Goal: Use online tool/utility

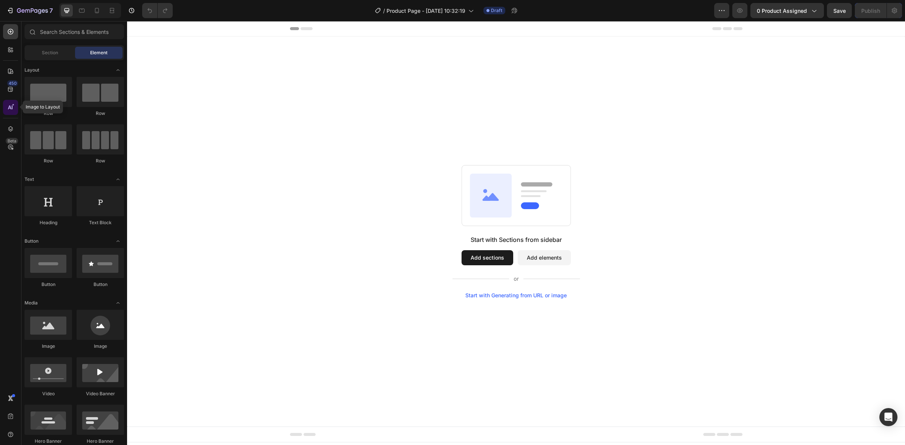
click at [12, 106] on icon at bounding box center [12, 108] width 1 height 4
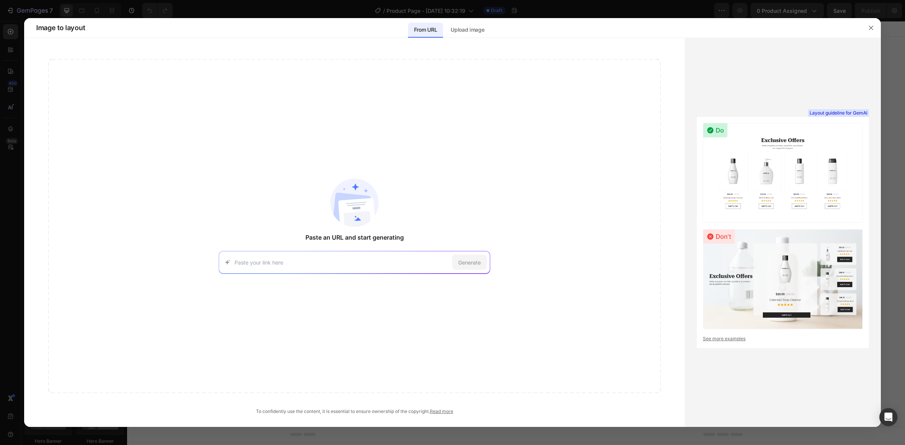
click at [311, 259] on input at bounding box center [342, 263] width 215 height 8
paste input "[URL][DOMAIN_NAME]"
type input "[URL][DOMAIN_NAME]"
click at [464, 257] on div "Generate" at bounding box center [469, 262] width 35 height 15
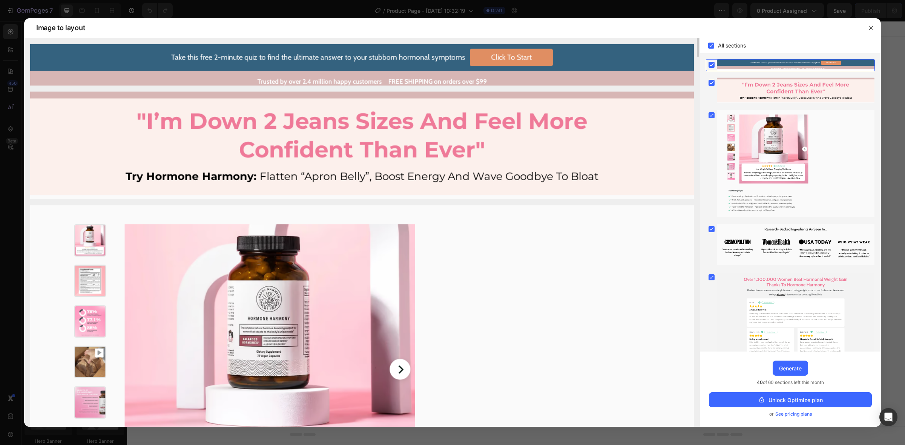
click at [365, 144] on img at bounding box center [362, 146] width 664 height 108
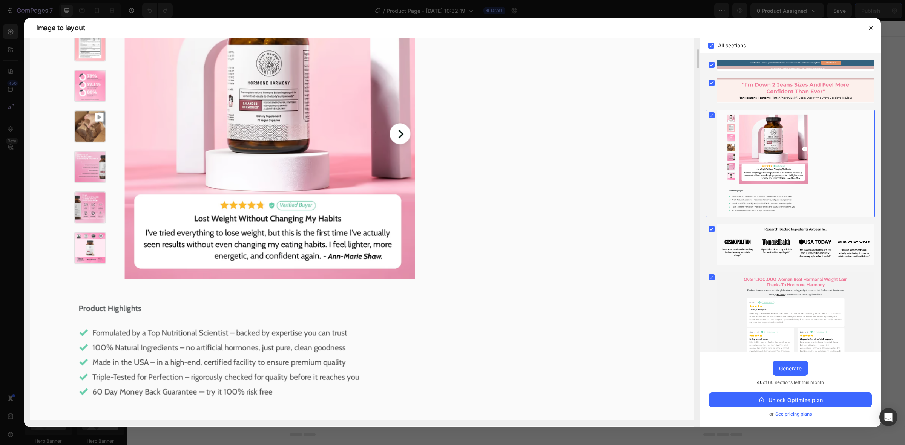
scroll to position [377, 0]
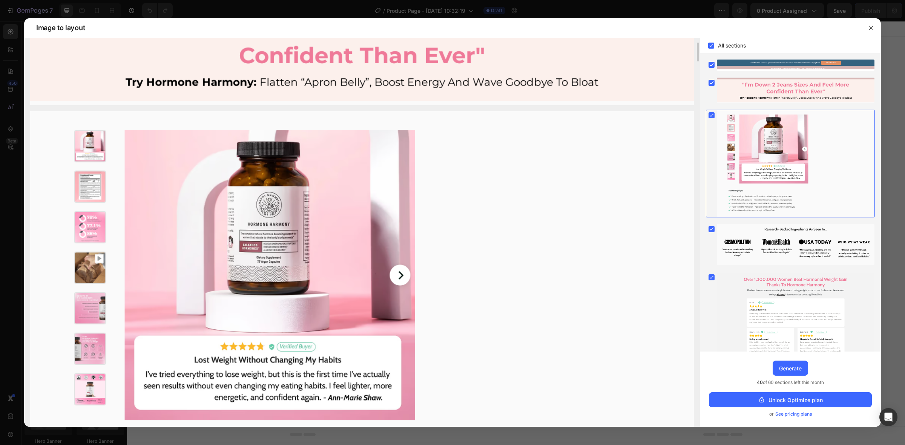
click at [572, 153] on img at bounding box center [362, 336] width 664 height 450
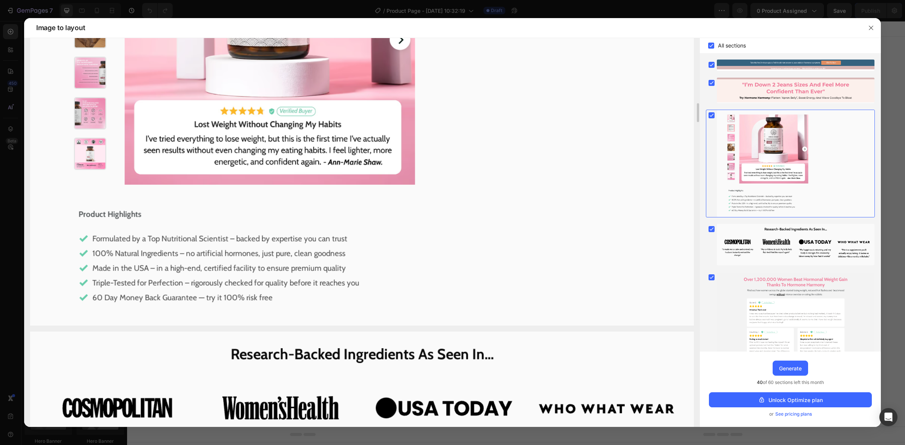
scroll to position [424, 0]
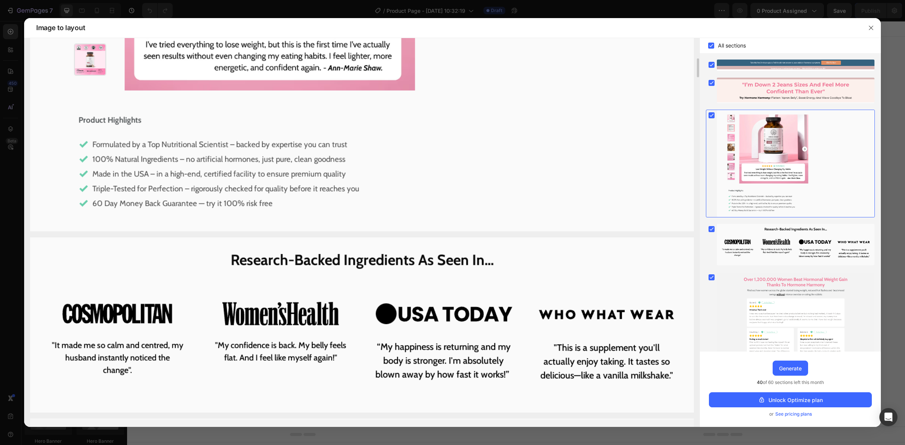
click at [428, 300] on img at bounding box center [362, 325] width 664 height 175
click at [427, 315] on img at bounding box center [362, 325] width 664 height 175
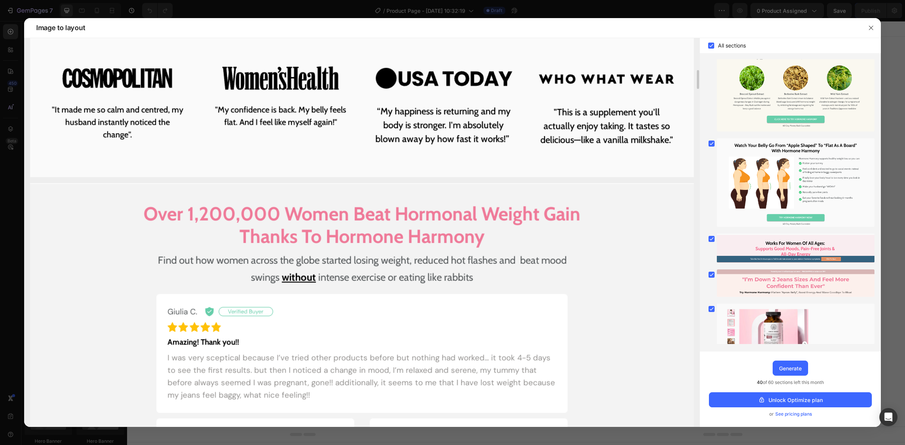
scroll to position [896, 0]
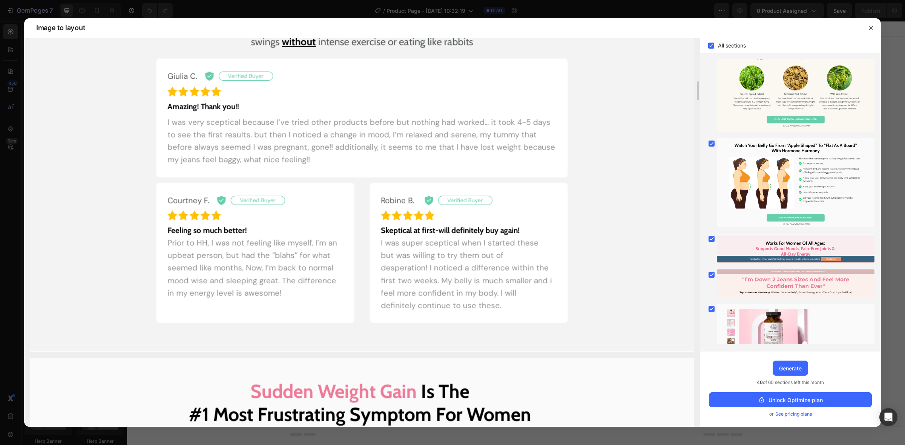
click at [390, 244] on img at bounding box center [362, 150] width 664 height 405
click at [446, 216] on img at bounding box center [362, 150] width 664 height 405
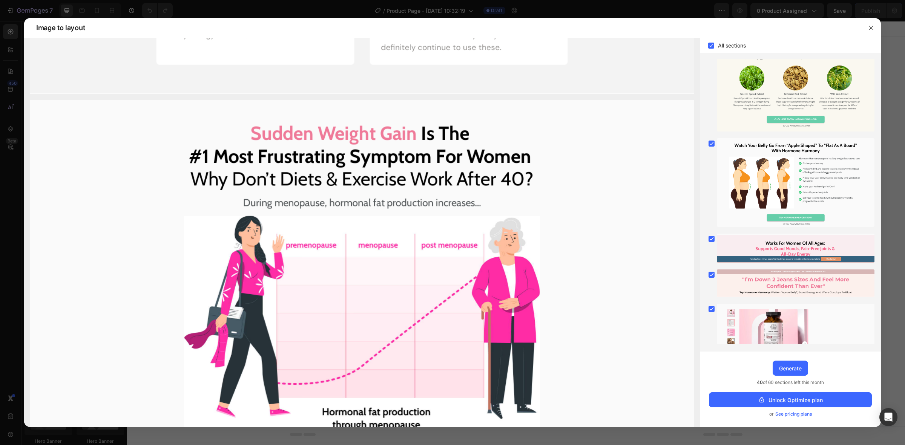
scroll to position [0, 0]
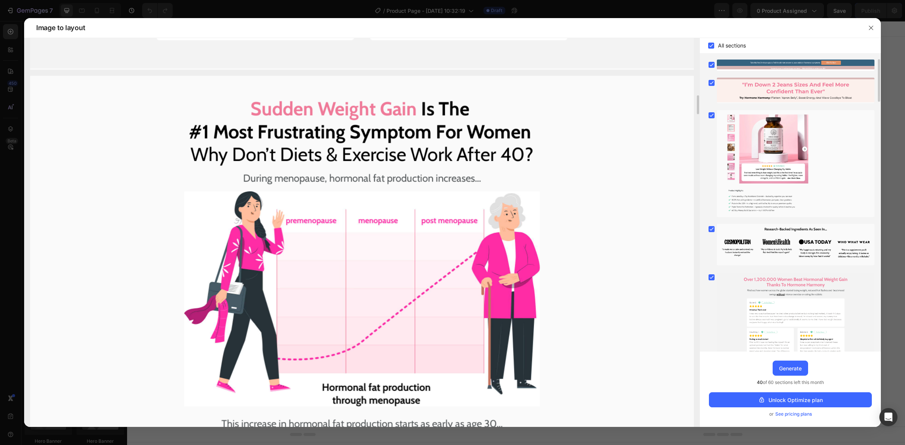
click at [453, 208] on img at bounding box center [362, 397] width 664 height 643
